Goal: Information Seeking & Learning: Get advice/opinions

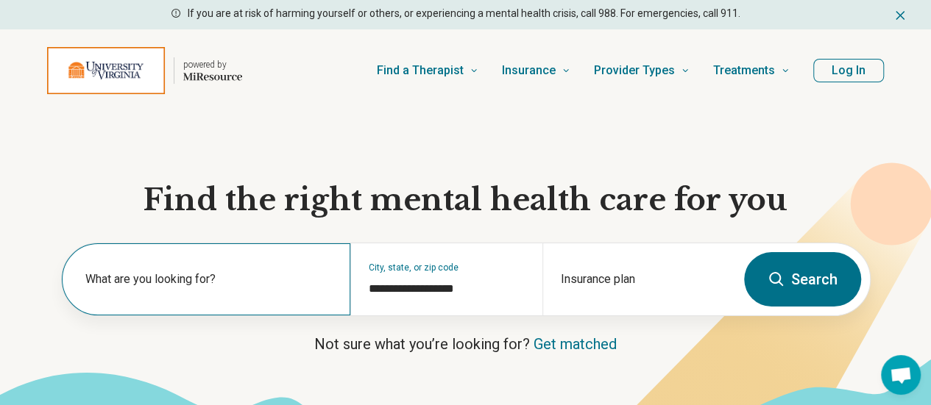
click at [158, 285] on label "What are you looking for?" at bounding box center [208, 280] width 247 height 18
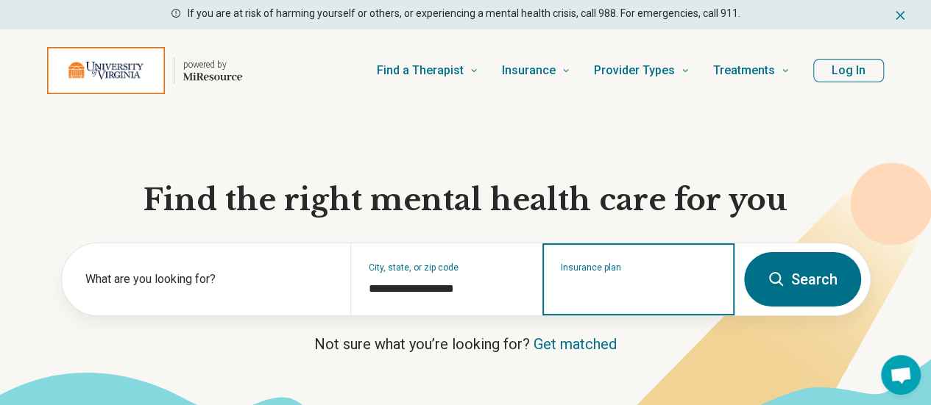
click at [590, 292] on input "Insurance plan" at bounding box center [639, 289] width 156 height 18
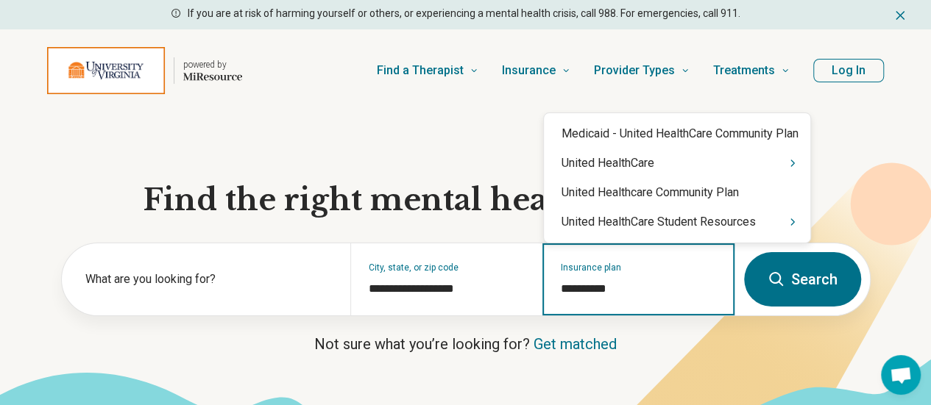
type input "**********"
click at [592, 227] on div "United HealthCare Student Resources" at bounding box center [677, 221] width 266 height 29
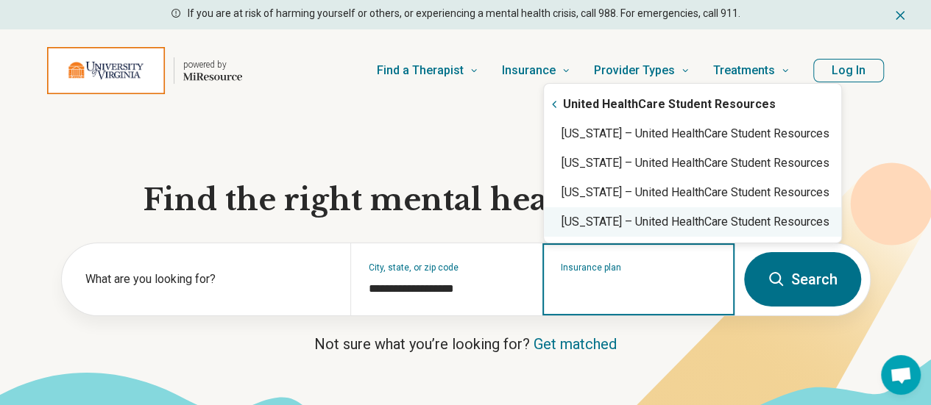
click at [592, 227] on div "[US_STATE] – United HealthCare Student Resources" at bounding box center [692, 221] width 297 height 29
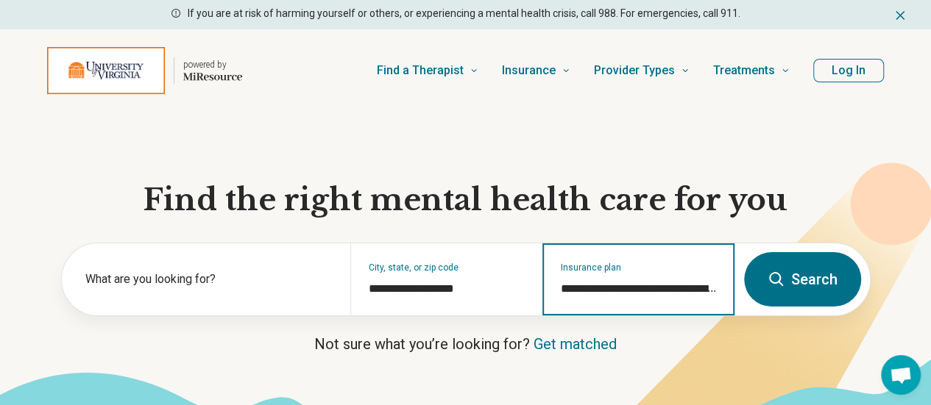
type input "**********"
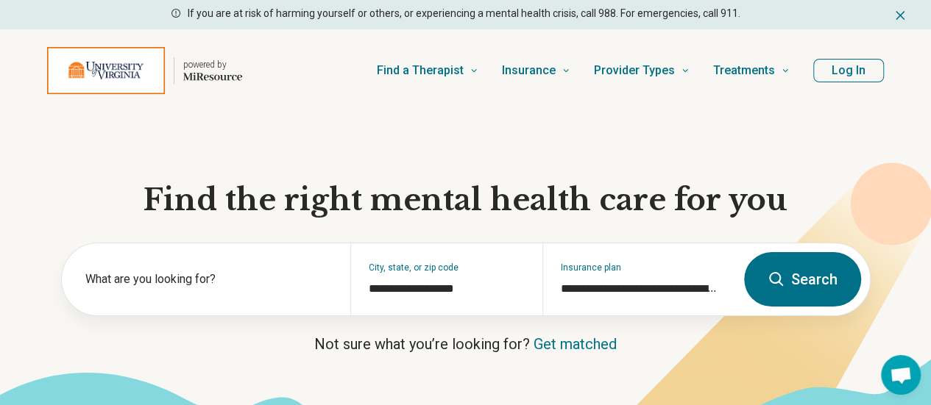
click at [769, 294] on button "Search" at bounding box center [802, 279] width 117 height 54
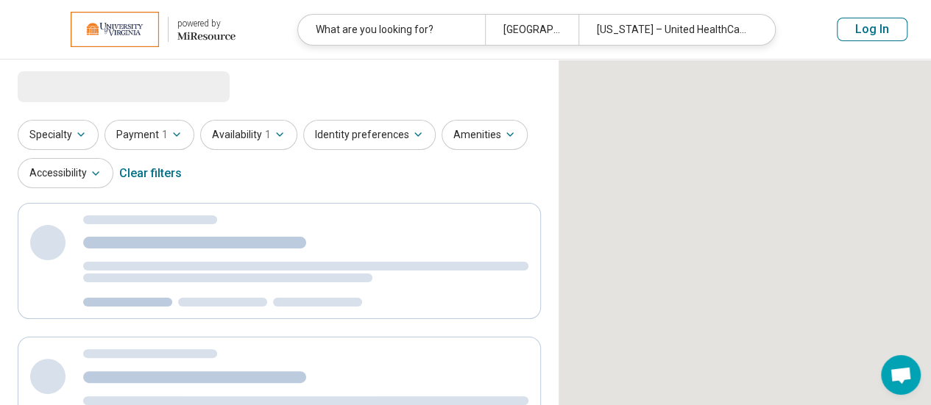
select select "***"
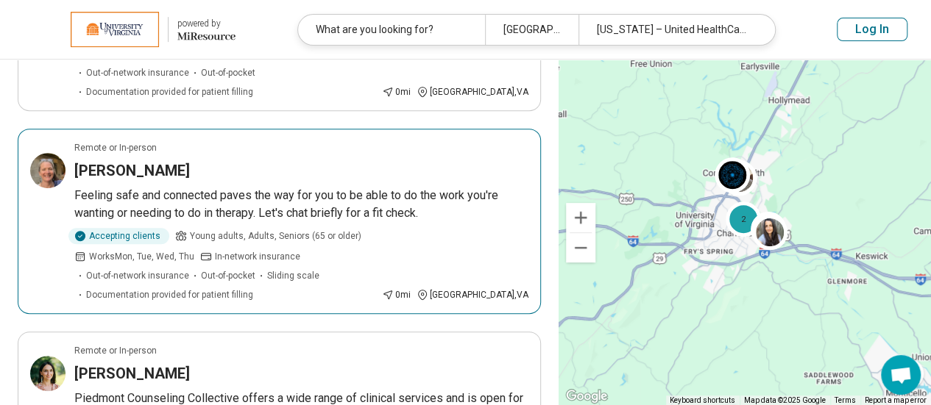
scroll to position [452, 0]
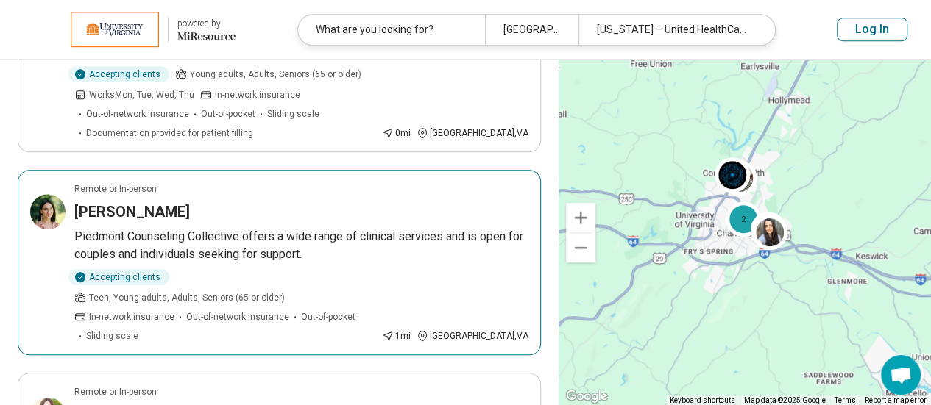
click at [254, 228] on p "Piedmont Counseling Collective offers a wide range of clinical services and is …" at bounding box center [301, 245] width 454 height 35
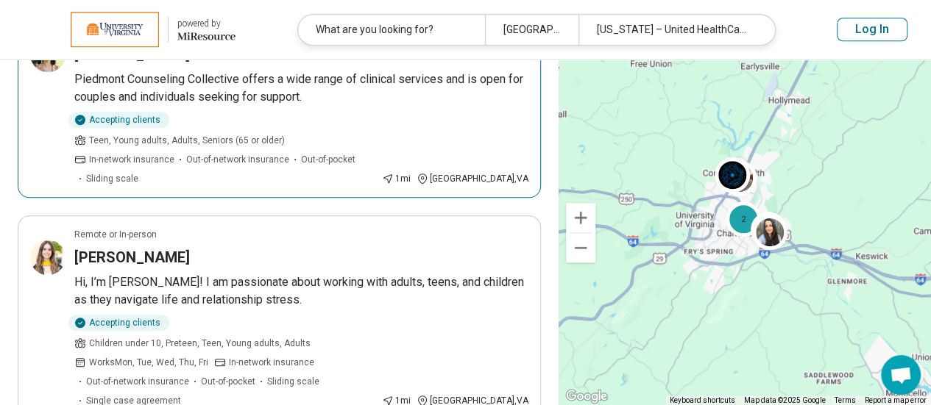
scroll to position [610, 0]
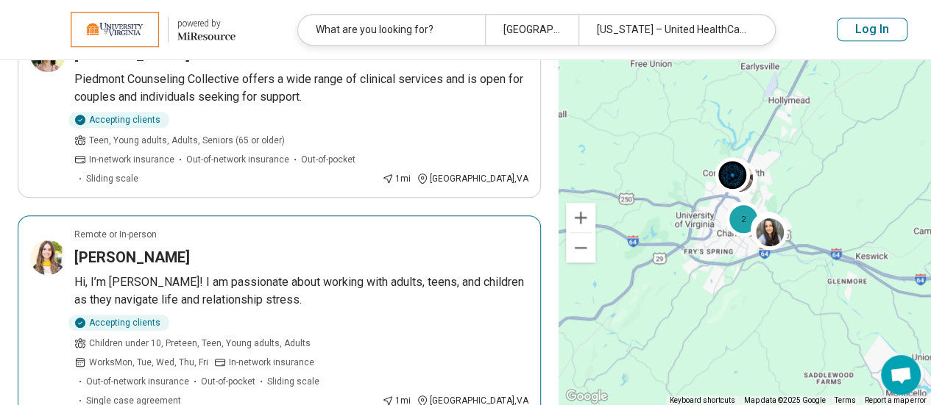
click at [227, 274] on p "Hi, I’m Sarah! I am passionate about working with adults, teens, and children a…" at bounding box center [301, 291] width 454 height 35
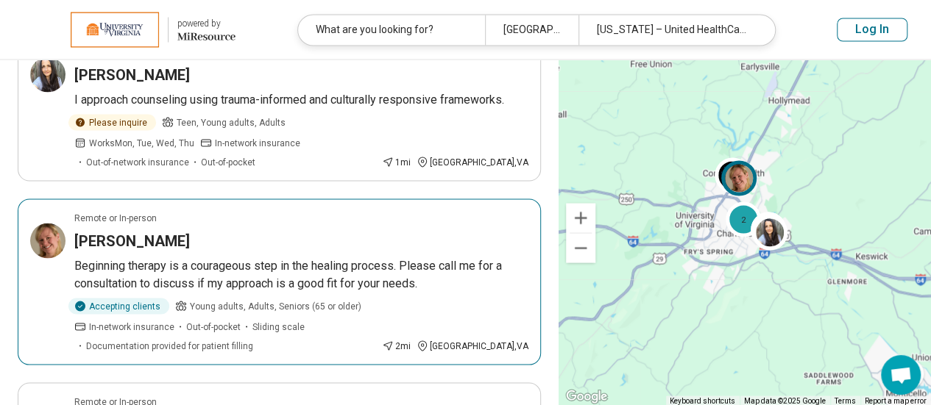
scroll to position [1343, 0]
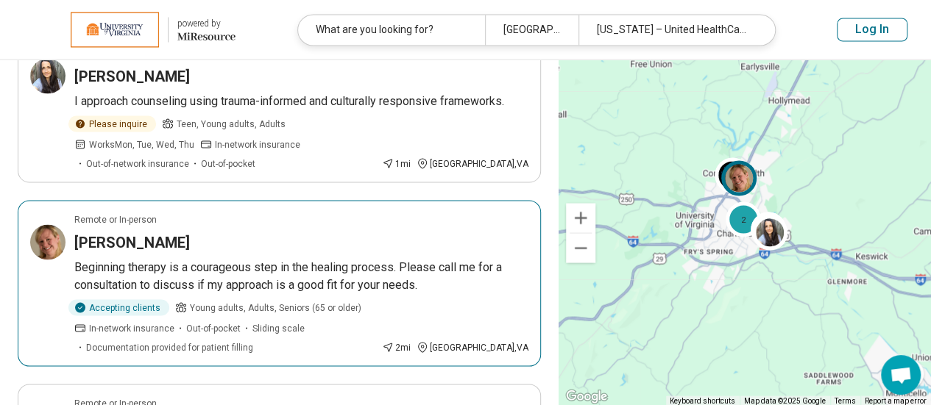
click at [303, 299] on div "Accepting clients Young adults, Adults, Seniors (65 or older) In-network insura…" at bounding box center [225, 326] width 302 height 54
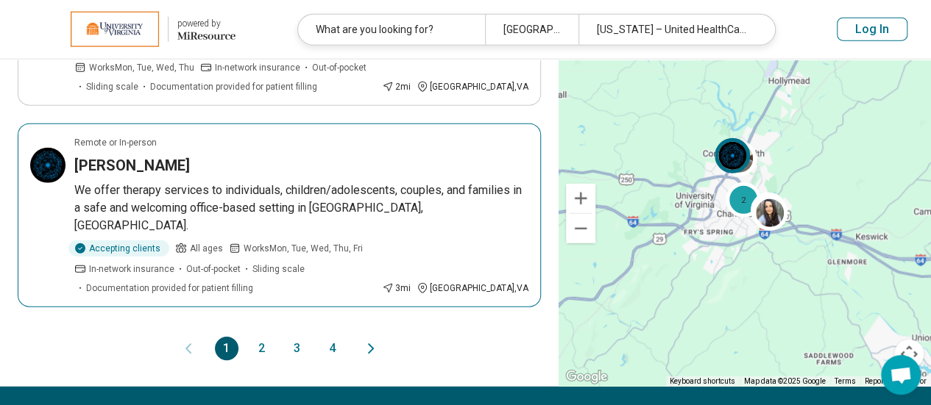
scroll to position [1794, 0]
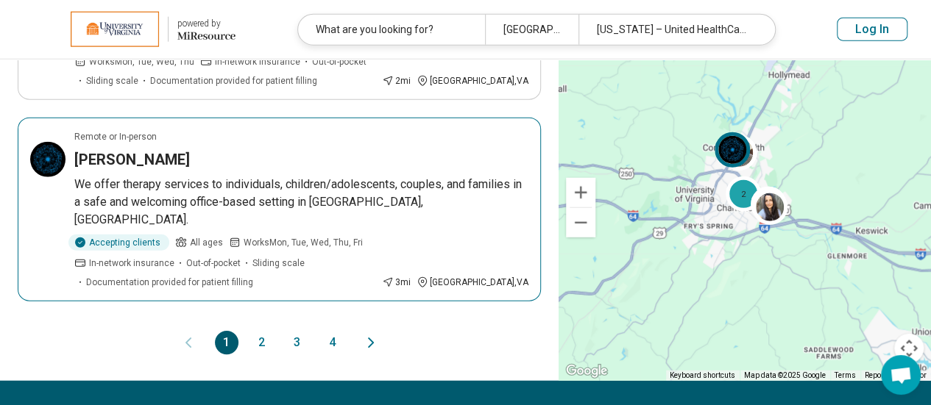
click at [258, 176] on p "We offer therapy services to individuals, children/adolescents, couples, and fa…" at bounding box center [301, 202] width 454 height 53
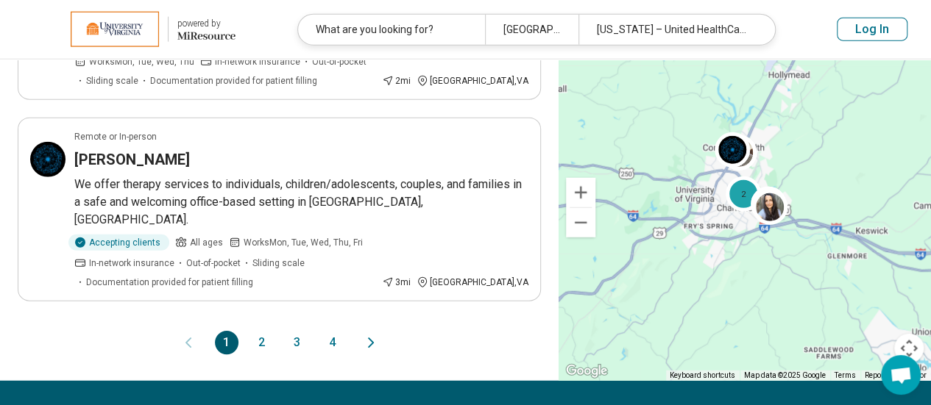
click at [255, 331] on button "2" at bounding box center [262, 343] width 24 height 24
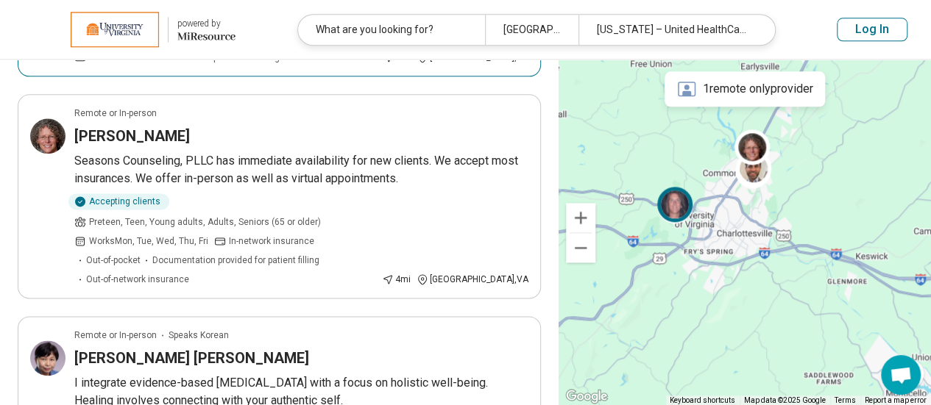
scroll to position [859, 0]
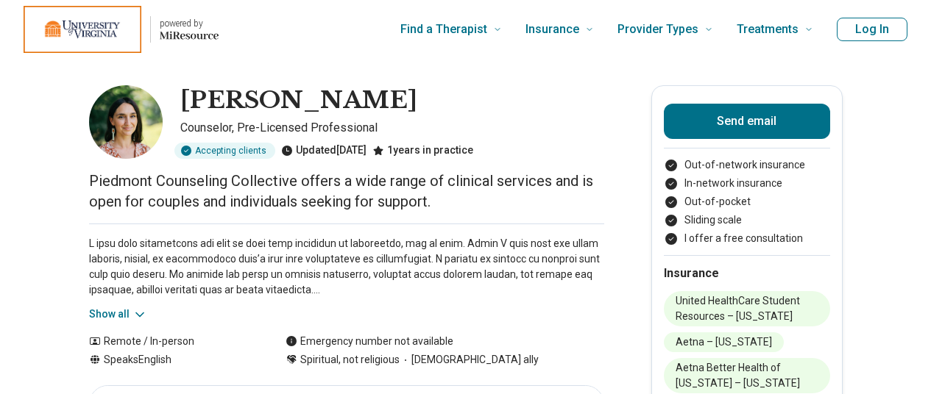
scroll to position [79, 0]
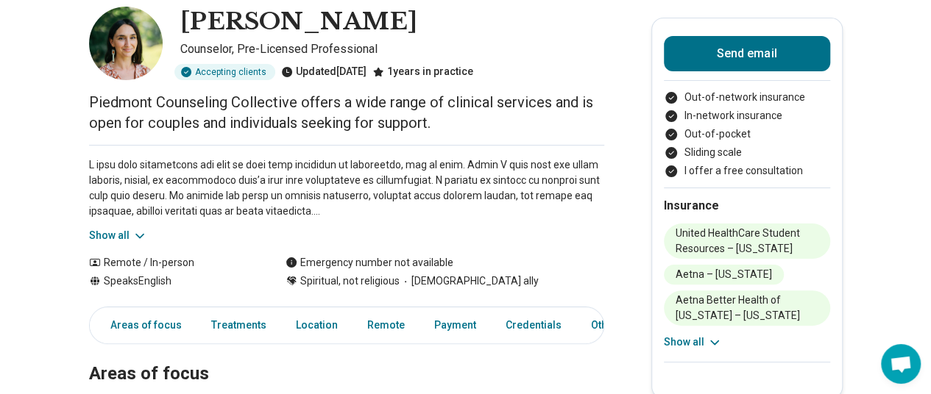
click at [94, 233] on button "Show all" at bounding box center [118, 235] width 58 height 15
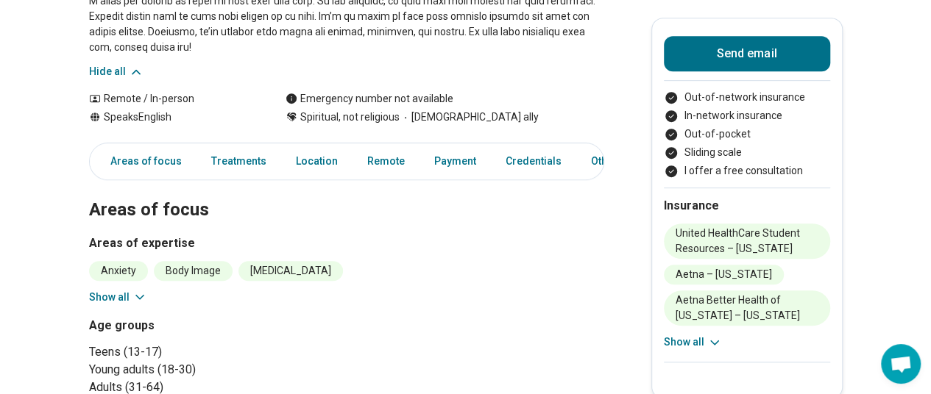
scroll to position [406, 0]
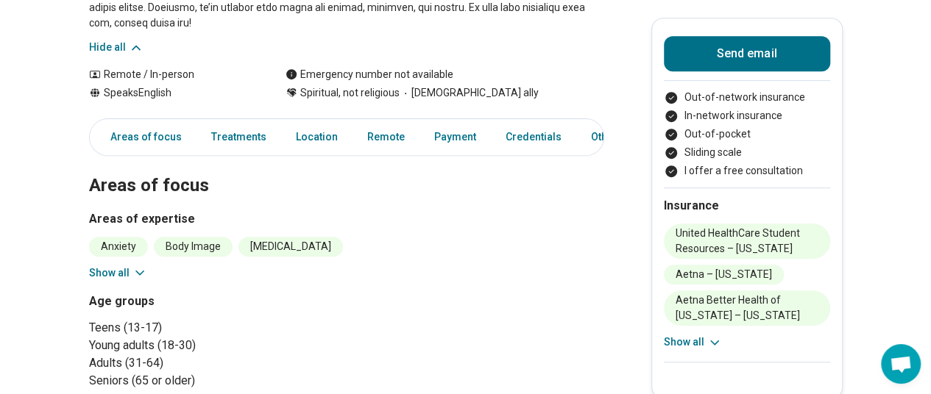
click at [104, 272] on button "Show all" at bounding box center [118, 273] width 58 height 15
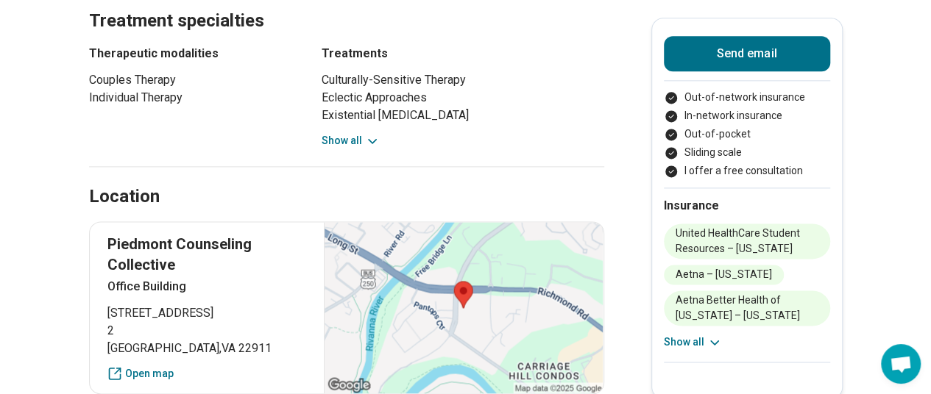
scroll to position [951, 0]
click at [356, 144] on button "Show all" at bounding box center [351, 141] width 58 height 15
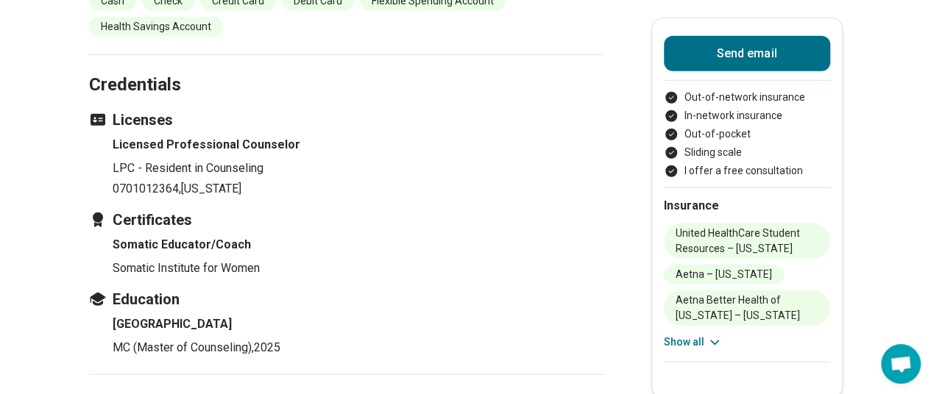
scroll to position [1965, 0]
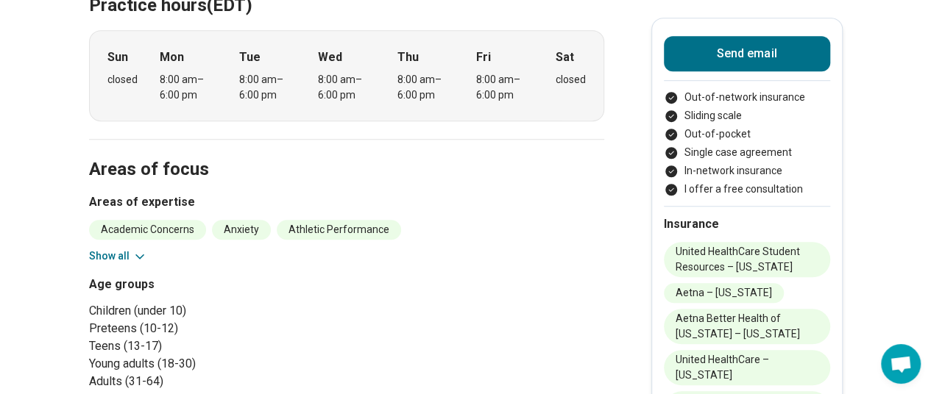
scroll to position [471, 0]
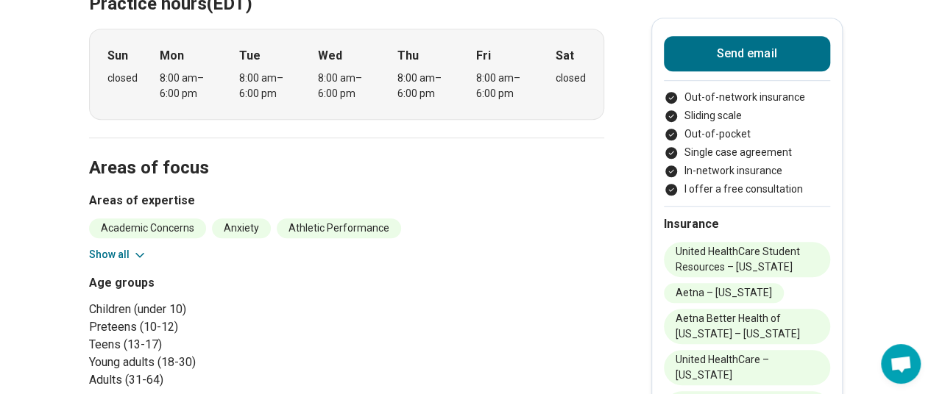
click at [111, 249] on button "Show all" at bounding box center [118, 254] width 58 height 15
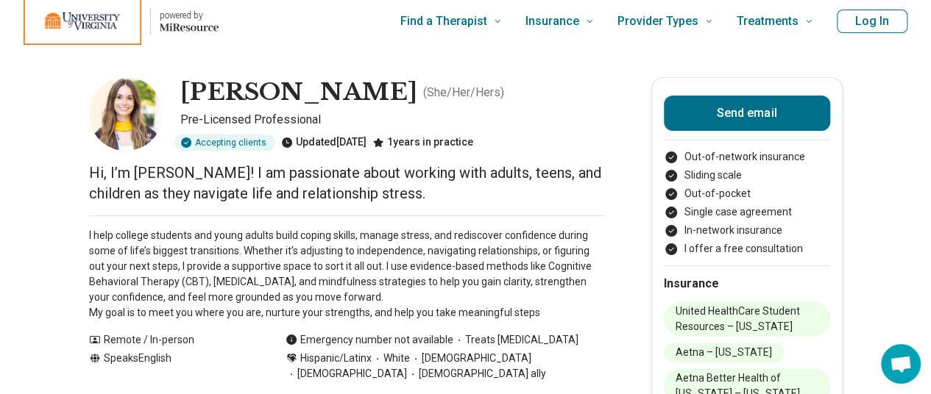
scroll to position [0, 0]
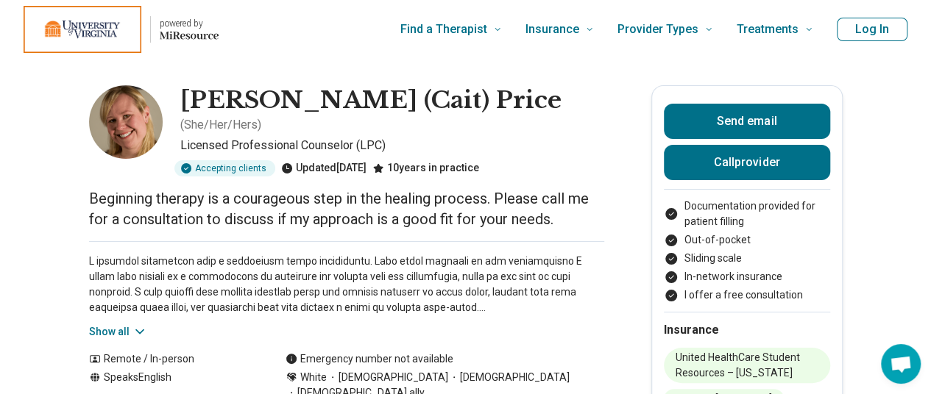
click at [132, 324] on button "Show all" at bounding box center [118, 331] width 58 height 15
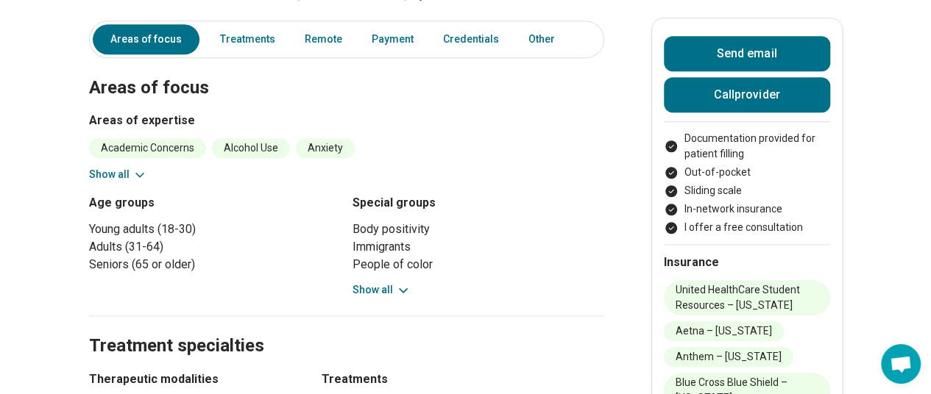
scroll to position [597, 0]
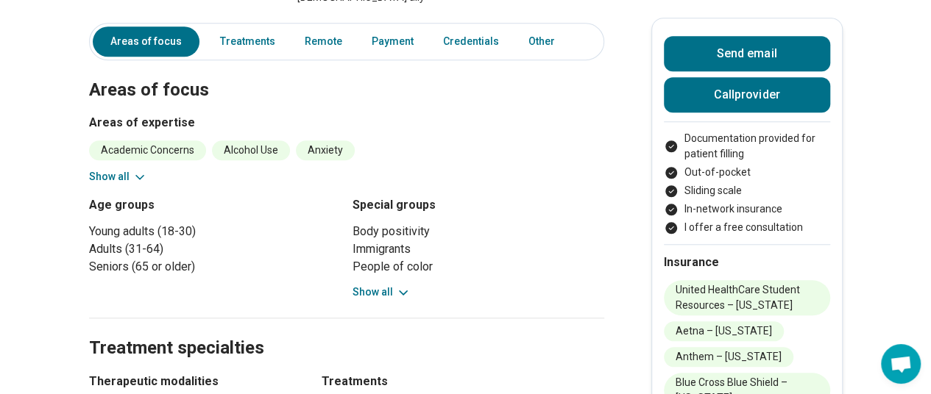
click at [102, 169] on button "Show all" at bounding box center [118, 176] width 58 height 15
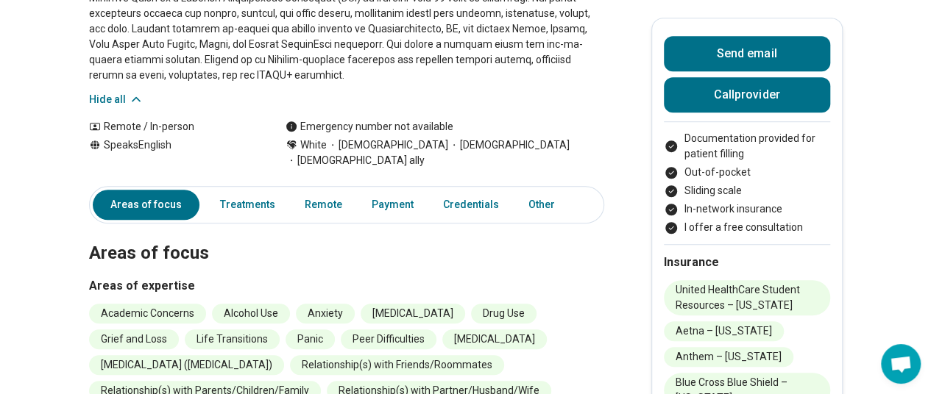
scroll to position [0, 11]
